Goal: Task Accomplishment & Management: Complete application form

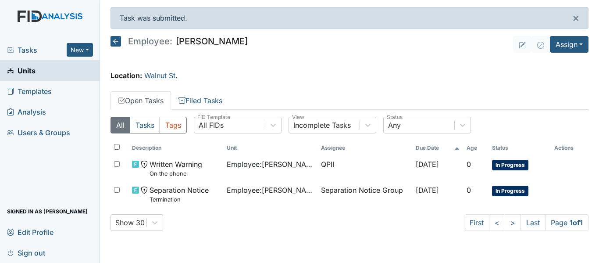
click at [47, 70] on link "Units" at bounding box center [50, 70] width 100 height 21
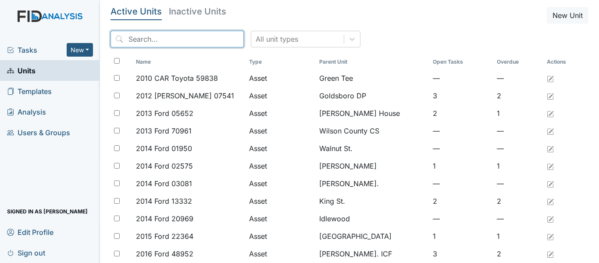
click at [188, 41] on input "search" at bounding box center [177, 39] width 133 height 17
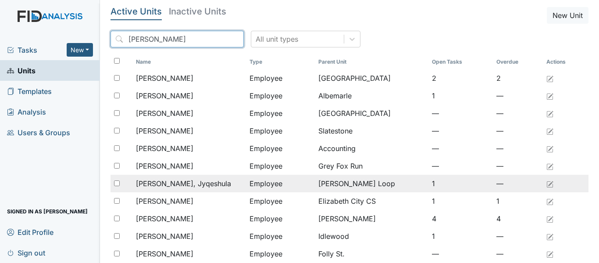
type input "JOHNSON"
click at [203, 182] on div "Johnson, Jyqeshula" at bounding box center [189, 183] width 107 height 11
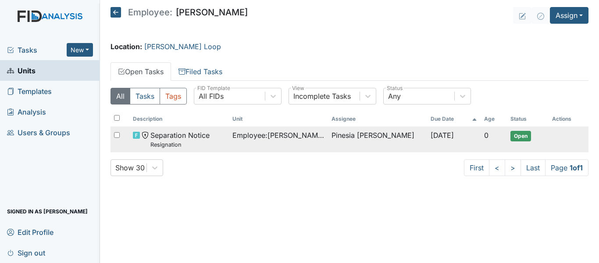
click at [220, 141] on div "Separation Notice Resignation" at bounding box center [179, 139] width 92 height 19
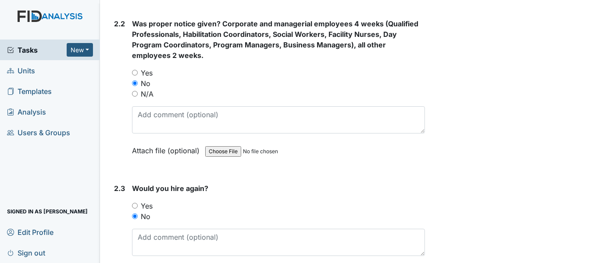
scroll to position [801, 0]
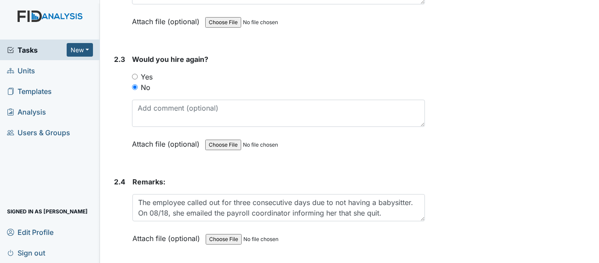
click at [133, 261] on main "Form: Separation Notice ID: #00011559 Open Autosaving... Resignation Employee: …" at bounding box center [349, 131] width 499 height 263
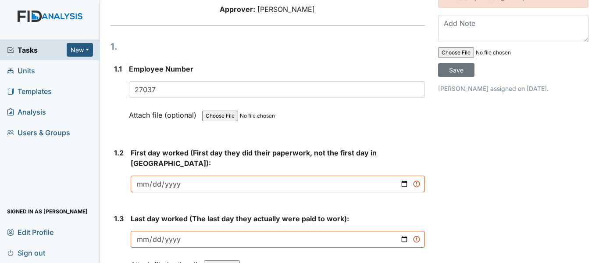
scroll to position [143, 0]
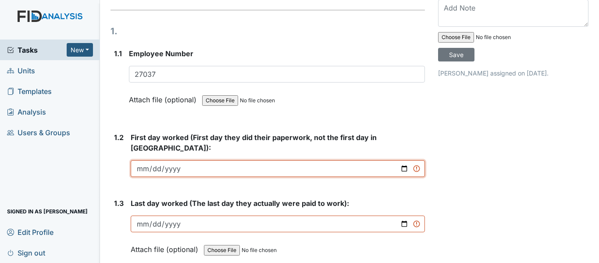
drag, startPoint x: 0, startPoint y: 51, endPoint x: 158, endPoint y: 140, distance: 181.2
click at [158, 160] on input "date" at bounding box center [278, 168] width 294 height 17
click at [143, 160] on input "date" at bounding box center [278, 168] width 294 height 17
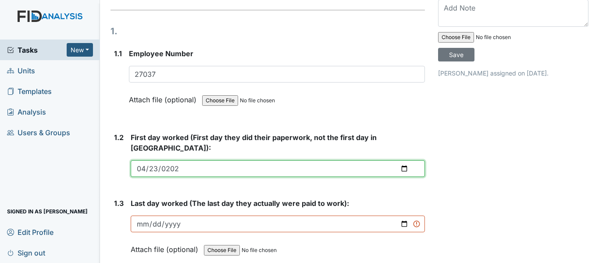
type input "2025-04-23"
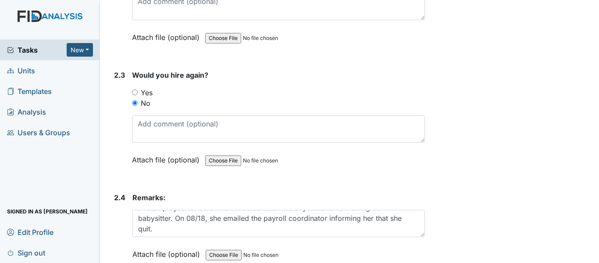
scroll to position [801, 0]
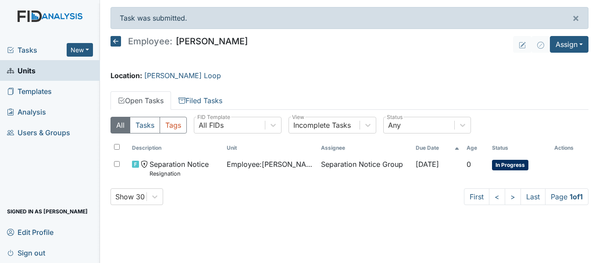
drag, startPoint x: 0, startPoint y: 0, endPoint x: 330, endPoint y: 246, distance: 411.3
drag, startPoint x: 330, startPoint y: 246, endPoint x: 251, endPoint y: 227, distance: 81.3
click at [251, 227] on main "Task was submitted. × Employee: Jyqeshula Johnson Assign Assign Form Assign Ins…" at bounding box center [349, 131] width 499 height 263
click at [45, 68] on link "Units" at bounding box center [50, 70] width 100 height 21
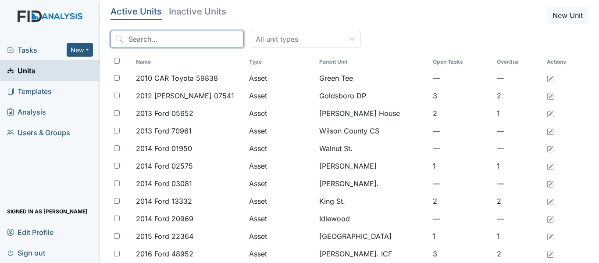
click at [184, 36] on input "search" at bounding box center [177, 39] width 133 height 17
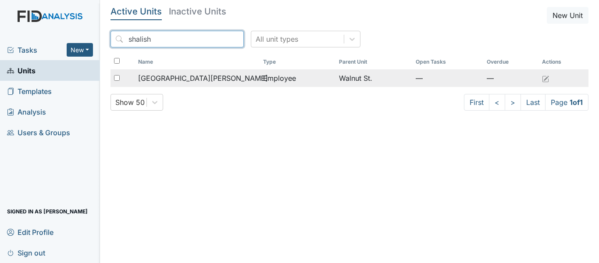
type input "shalish"
click at [255, 75] on div "[GEOGRAPHIC_DATA][PERSON_NAME]" at bounding box center [197, 78] width 118 height 11
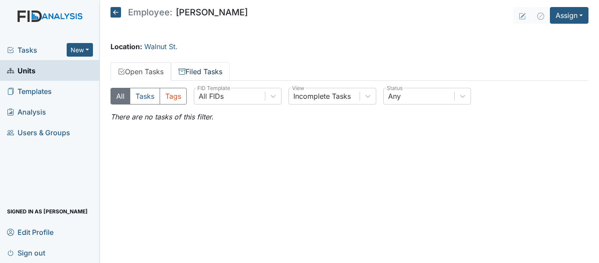
click at [207, 77] on link "Filed Tasks" at bounding box center [200, 71] width 59 height 18
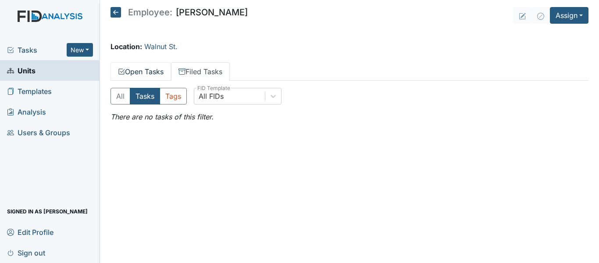
click at [153, 68] on link "Open Tasks" at bounding box center [141, 71] width 61 height 18
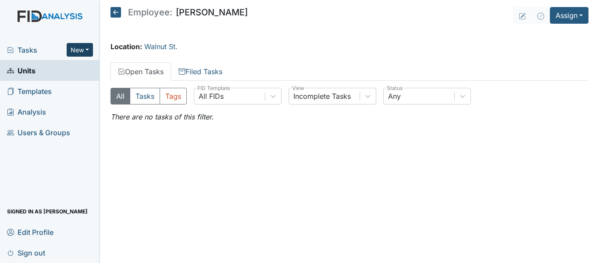
click at [86, 50] on button "New" at bounding box center [80, 50] width 26 height 14
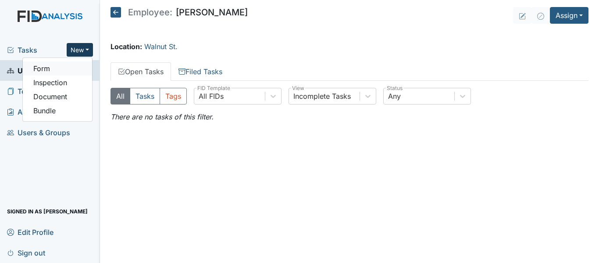
click at [70, 72] on link "Form" at bounding box center [57, 68] width 69 height 14
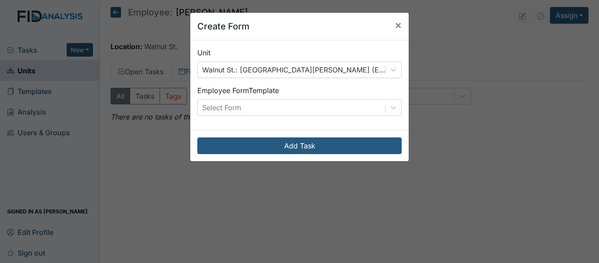
click at [258, 118] on div "Unit Walnut St.: [GEOGRAPHIC_DATA][PERSON_NAME] (Employee) Employee Form Templa…" at bounding box center [299, 85] width 219 height 90
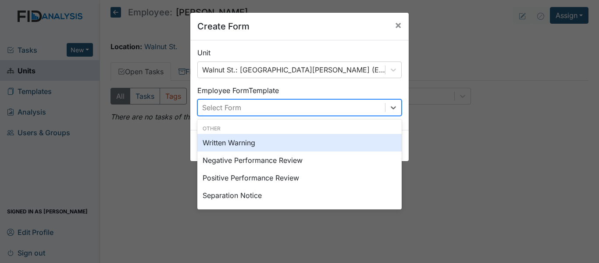
click at [261, 105] on div "Select Form" at bounding box center [291, 108] width 187 height 16
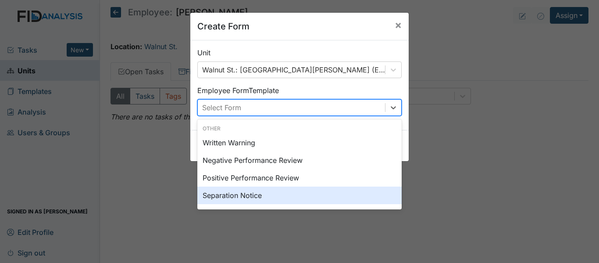
click at [253, 197] on div "Separation Notice" at bounding box center [299, 195] width 204 height 18
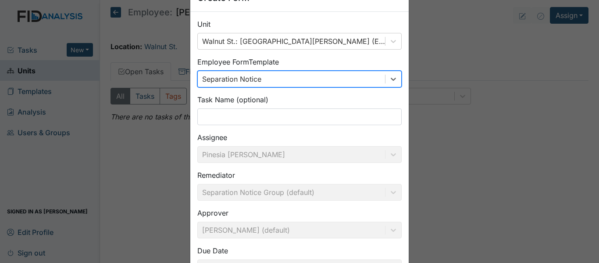
scroll to position [44, 0]
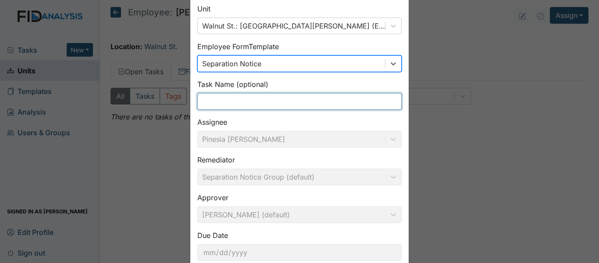
click at [280, 106] on input "text" at bounding box center [299, 101] width 204 height 17
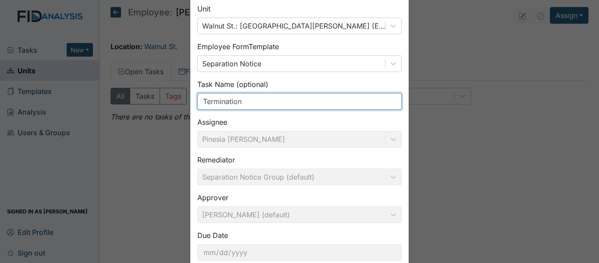
type input "Termination"
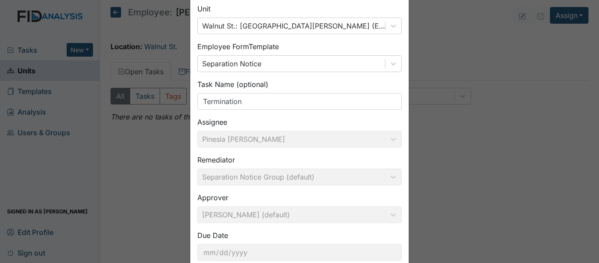
click at [375, 126] on div "Assignee [PERSON_NAME]" at bounding box center [299, 132] width 204 height 31
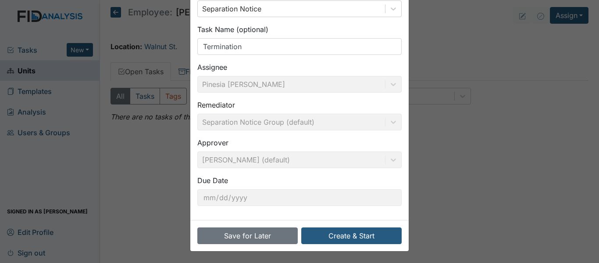
scroll to position [100, 0]
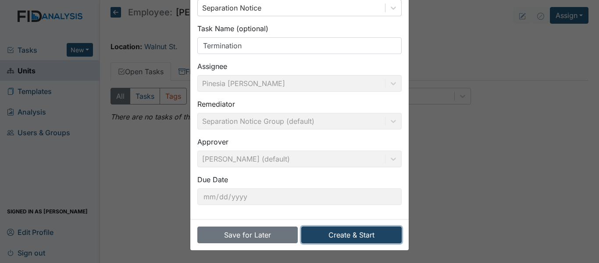
click at [351, 236] on button "Create & Start" at bounding box center [351, 234] width 100 height 17
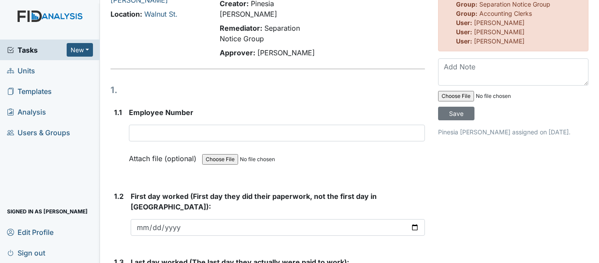
scroll to position [88, 0]
